Goal: Task Accomplishment & Management: Manage account settings

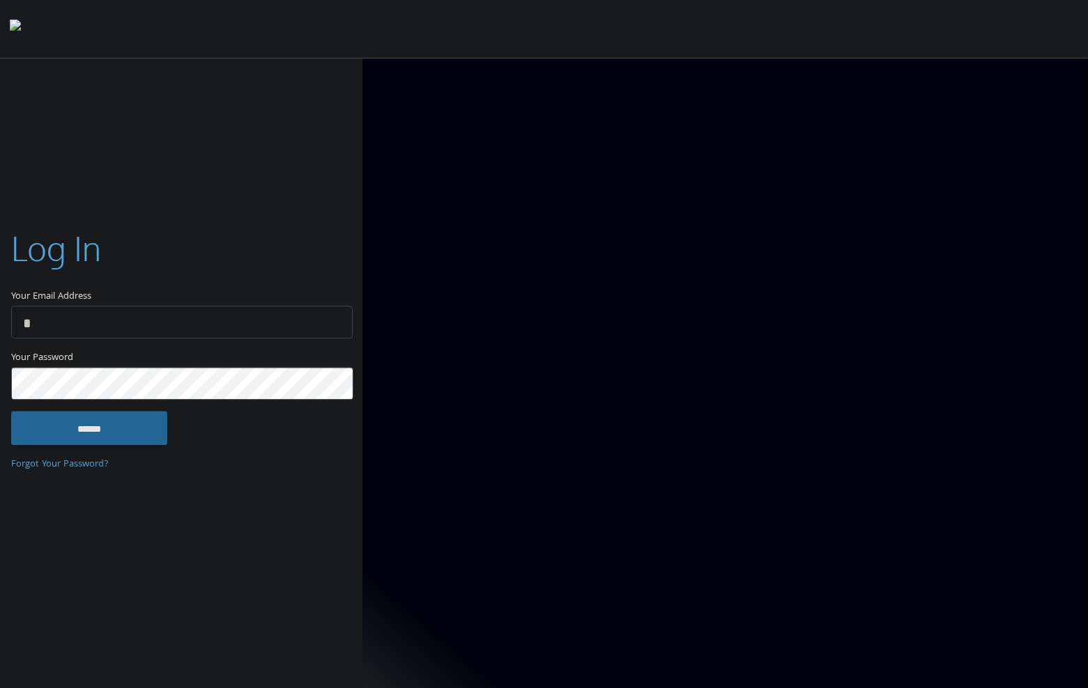
click at [0, 688] on com-1password-button at bounding box center [0, 691] width 0 height 0
type input "**********"
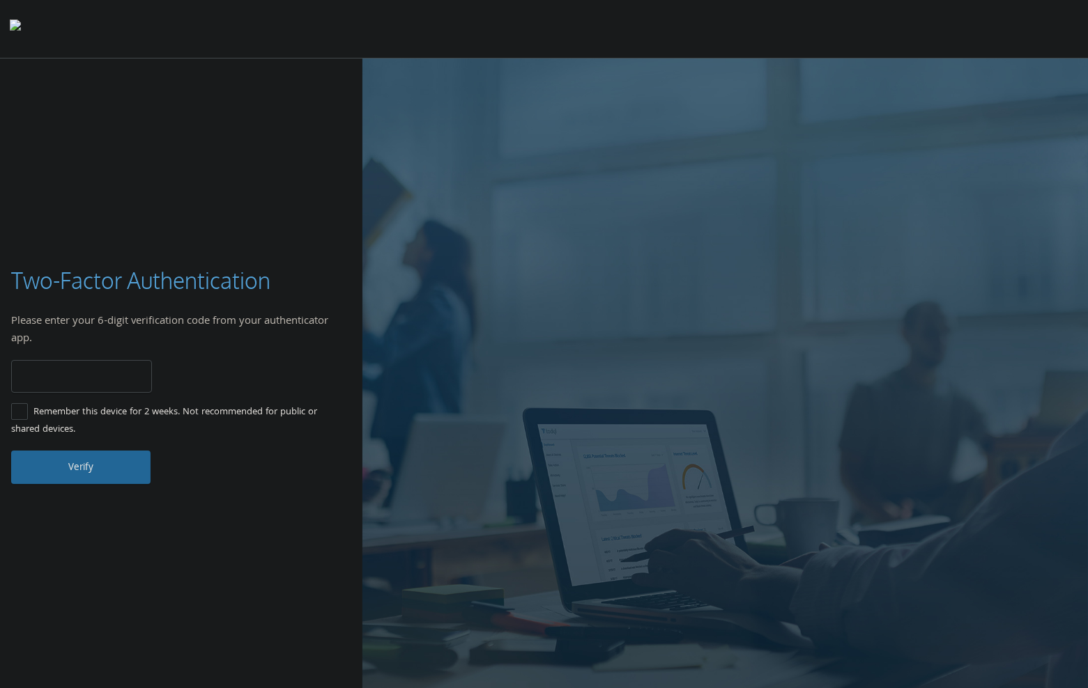
type input "******"
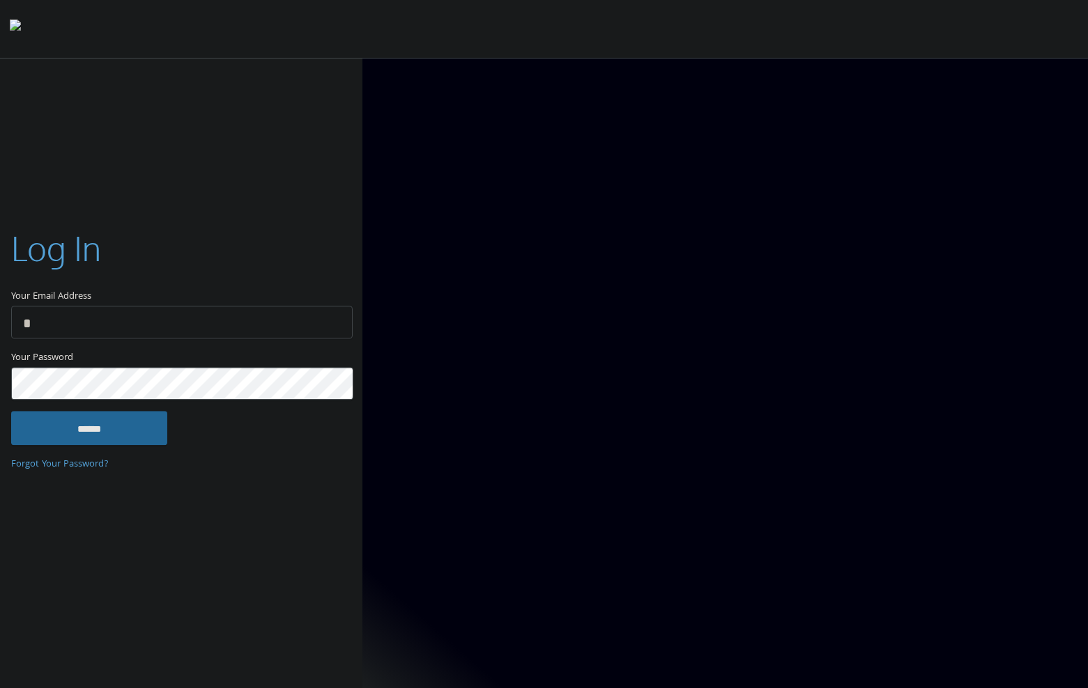
type input "**********"
